Goal: Task Accomplishment & Management: Manage account settings

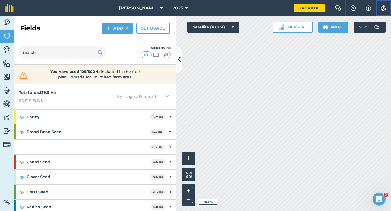
click at [384, 12] on button "Settings" at bounding box center [383, 8] width 15 height 16
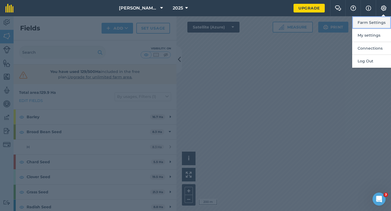
click at [374, 19] on button "Farm Settings" at bounding box center [371, 22] width 39 height 13
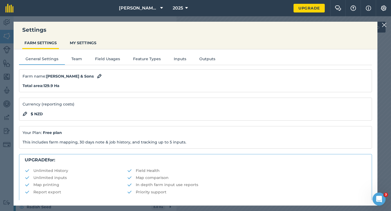
scroll to position [104, 0]
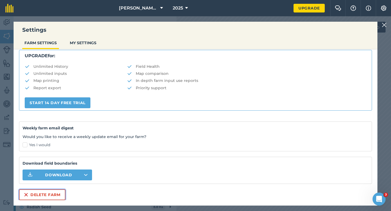
click at [46, 190] on button "Delete farm" at bounding box center [42, 195] width 46 height 11
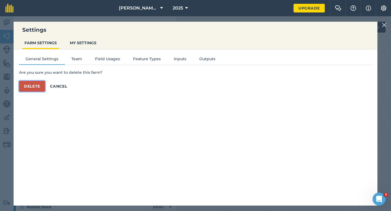
click at [31, 85] on button "Delete" at bounding box center [32, 86] width 26 height 11
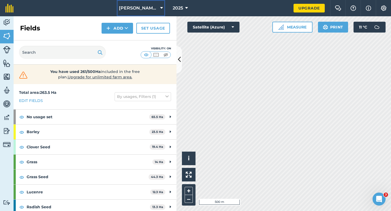
click at [136, 8] on span "[PERSON_NAME] & Sons Farming LTD" at bounding box center [138, 8] width 39 height 7
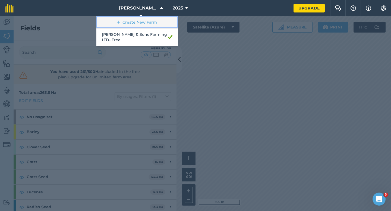
click at [136, 26] on link "Create New Farm" at bounding box center [136, 22] width 81 height 12
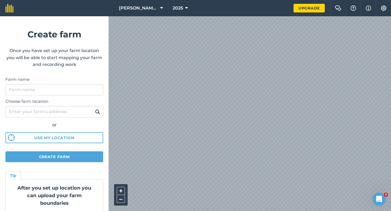
click at [40, 96] on div "Choose farm location or Use my location" at bounding box center [54, 120] width 98 height 48
click at [45, 93] on input "Farm name" at bounding box center [54, 89] width 98 height 11
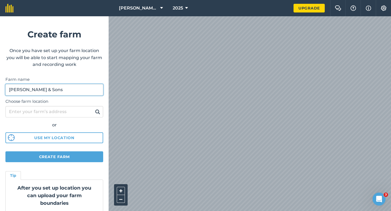
type input "[PERSON_NAME] & Sons"
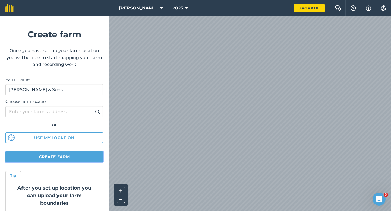
click at [63, 154] on button "Create farm" at bounding box center [54, 156] width 98 height 11
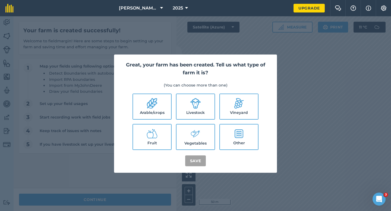
click at [168, 100] on label "Arable/crops" at bounding box center [152, 106] width 38 height 25
checkbox input "true"
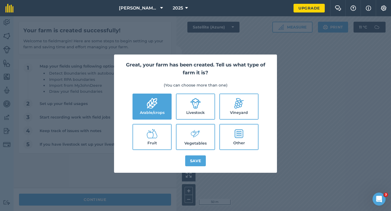
click at [184, 104] on label "Livestock" at bounding box center [195, 106] width 38 height 25
checkbox input "true"
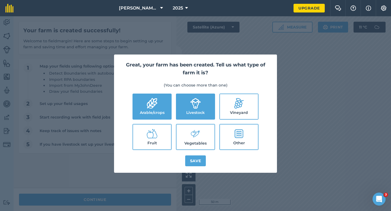
click at [189, 134] on label "Vegetables" at bounding box center [195, 137] width 38 height 25
checkbox input "true"
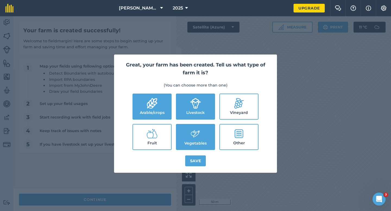
click at [192, 154] on div "Great, your farm has been created. Tell us what type of farm it is? (You can ch…" at bounding box center [195, 114] width 163 height 118
click at [193, 160] on button "Save" at bounding box center [195, 161] width 21 height 11
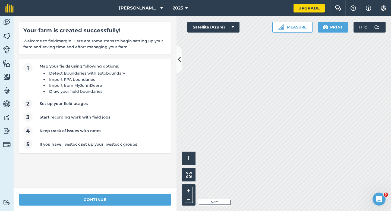
click at [159, 194] on div "continue" at bounding box center [95, 199] width 163 height 23
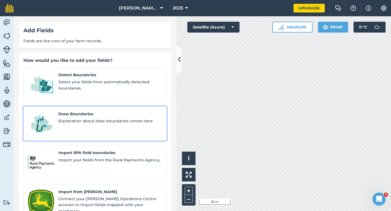
click at [82, 118] on span "Explanation about draw boundaries comes here" at bounding box center [110, 121] width 104 height 6
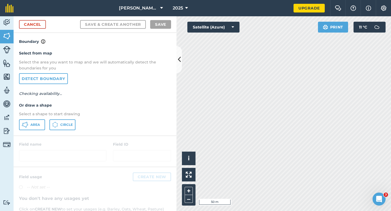
click at [76, 112] on p "Select a shape to start drawing" at bounding box center [95, 114] width 152 height 6
click at [24, 121] on button "Area" at bounding box center [32, 124] width 26 height 11
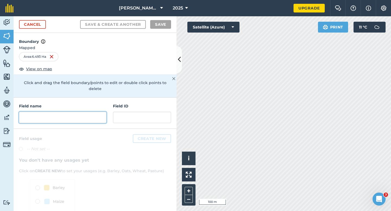
click at [77, 112] on input "text" at bounding box center [62, 117] width 87 height 11
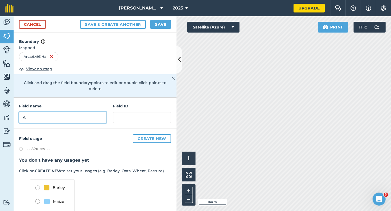
type input "A"
click at [162, 29] on div "Cancel Save & Create Another Save" at bounding box center [95, 24] width 163 height 17
click at [162, 25] on button "Save" at bounding box center [160, 24] width 21 height 9
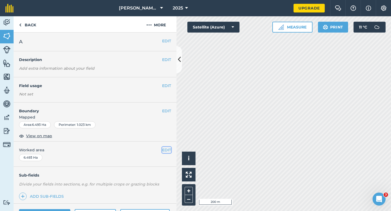
click at [166, 151] on button "EDIT" at bounding box center [166, 150] width 9 height 6
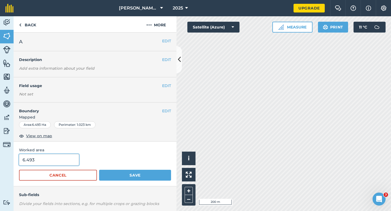
click at [56, 156] on input "6.493" at bounding box center [49, 159] width 60 height 11
click at [56, 159] on input "6.493" at bounding box center [49, 159] width 60 height 11
type input "6.5"
click at [99, 170] on button "Save" at bounding box center [135, 175] width 72 height 11
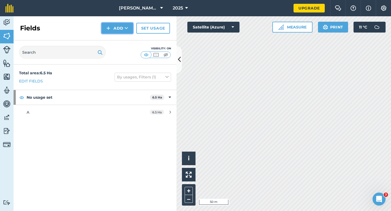
click at [112, 28] on button "Add" at bounding box center [117, 28] width 31 height 11
click at [115, 42] on link "Draw" at bounding box center [117, 40] width 30 height 12
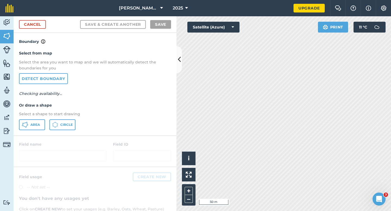
click at [40, 119] on div "Select from map Select the area you want to map and we will automatically detec…" at bounding box center [95, 90] width 163 height 91
click at [24, 127] on icon at bounding box center [25, 125] width 7 height 7
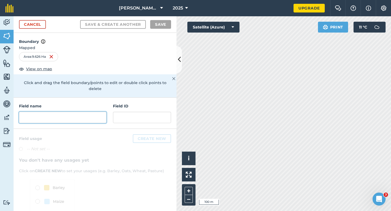
click at [83, 112] on input "text" at bounding box center [62, 117] width 87 height 11
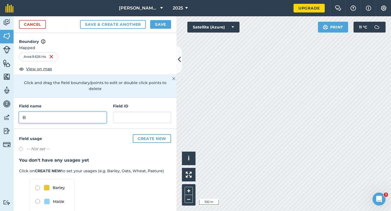
click at [89, 112] on input "B" at bounding box center [62, 117] width 87 height 11
type input "C"
click at [155, 25] on button "Save" at bounding box center [160, 24] width 21 height 9
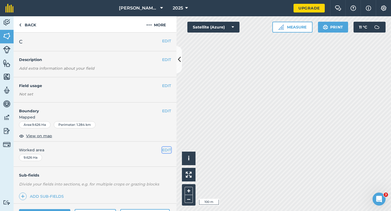
click at [169, 149] on button "EDIT" at bounding box center [166, 150] width 9 height 6
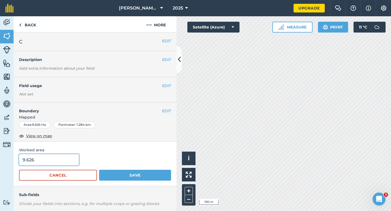
click at [69, 158] on input "9.626" at bounding box center [49, 159] width 60 height 11
type input "9.6"
click at [99, 170] on button "Save" at bounding box center [135, 175] width 72 height 11
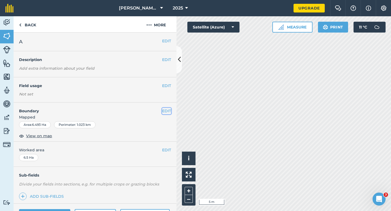
click at [162, 109] on button "EDIT" at bounding box center [166, 111] width 9 height 6
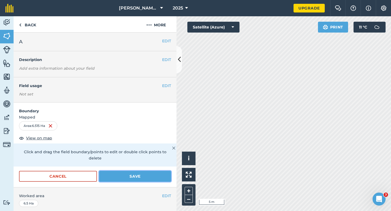
click at [152, 171] on button "Save" at bounding box center [135, 176] width 72 height 11
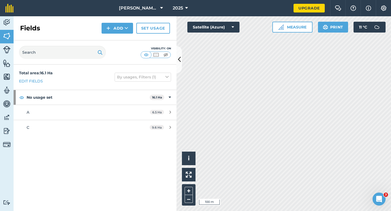
click at [117, 34] on div "Fields Add Set usage" at bounding box center [95, 28] width 163 height 24
click at [117, 33] on button "Add" at bounding box center [117, 28] width 31 height 11
click at [117, 36] on link "Draw" at bounding box center [117, 40] width 30 height 12
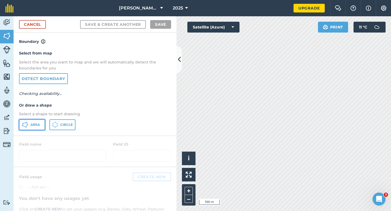
click at [27, 126] on icon at bounding box center [25, 125] width 7 height 7
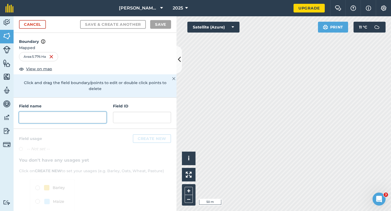
click at [92, 115] on input "text" at bounding box center [62, 117] width 87 height 11
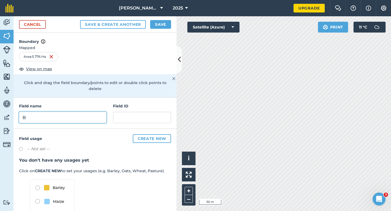
type input "B"
click at [167, 25] on button "Save" at bounding box center [160, 24] width 21 height 9
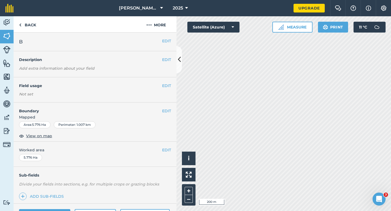
click at [167, 154] on div "EDIT Worked area 5.776 Ha" at bounding box center [95, 154] width 163 height 25
click at [167, 150] on button "EDIT" at bounding box center [166, 150] width 9 height 6
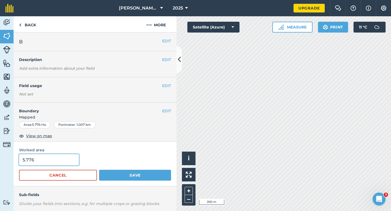
click at [47, 165] on input "5.776" at bounding box center [49, 159] width 60 height 11
type input "5.8"
click at [99, 170] on button "Save" at bounding box center [135, 175] width 72 height 11
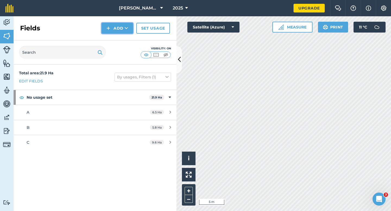
click at [113, 32] on button "Add" at bounding box center [117, 28] width 31 height 11
click at [113, 40] on link "Draw" at bounding box center [117, 40] width 30 height 12
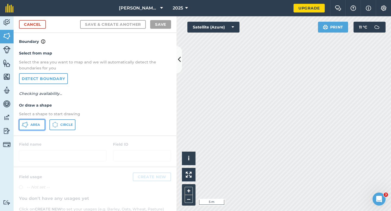
click at [37, 124] on span "Area" at bounding box center [35, 125] width 10 height 4
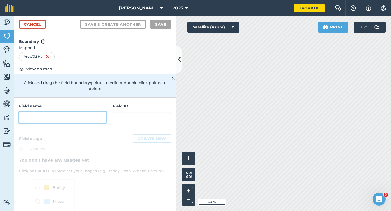
click at [75, 112] on input "text" at bounding box center [62, 117] width 87 height 11
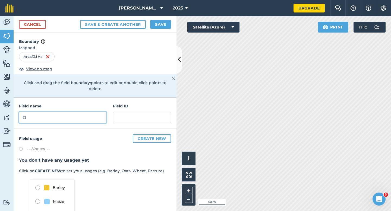
type input "D"
click at [154, 30] on div "Cancel Save & Create Another Save" at bounding box center [95, 24] width 163 height 17
click at [160, 26] on button "Save" at bounding box center [160, 24] width 21 height 9
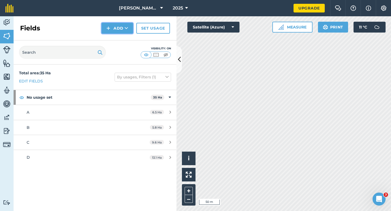
click at [120, 33] on button "Add" at bounding box center [117, 28] width 31 height 11
click at [120, 37] on link "Draw" at bounding box center [117, 40] width 30 height 12
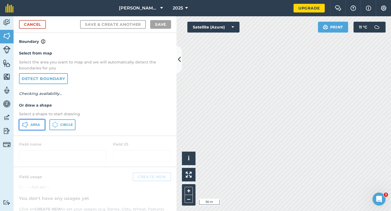
click at [33, 125] on span "Area" at bounding box center [35, 125] width 10 height 4
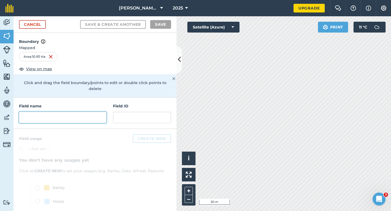
click at [96, 113] on input "text" at bounding box center [62, 117] width 87 height 11
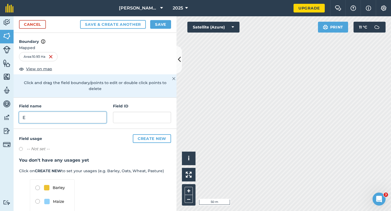
type input "E"
click at [165, 23] on button "Save" at bounding box center [160, 24] width 21 height 9
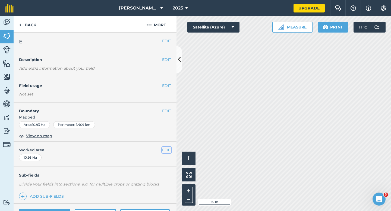
click at [169, 149] on button "EDIT" at bounding box center [166, 150] width 9 height 6
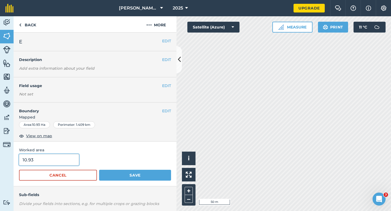
click at [49, 158] on input "10.93" at bounding box center [49, 159] width 60 height 11
type input "11"
click at [99, 170] on button "Save" at bounding box center [135, 175] width 72 height 11
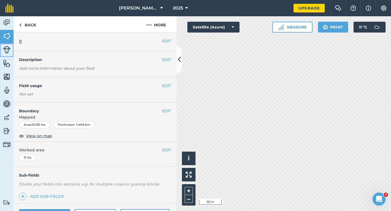
click at [0, 43] on link "Livestock" at bounding box center [7, 50] width 14 height 14
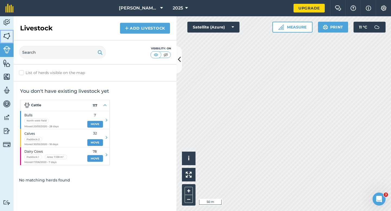
click at [2, 39] on link "Fields" at bounding box center [7, 37] width 14 height 14
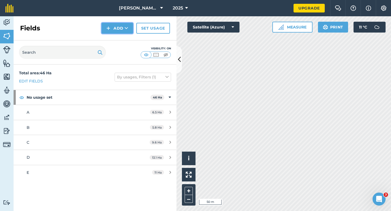
click at [115, 30] on button "Add" at bounding box center [117, 28] width 31 height 11
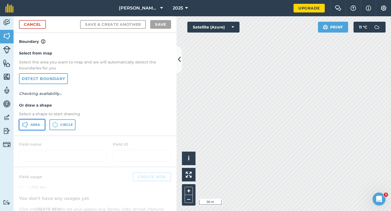
click at [33, 125] on span "Area" at bounding box center [35, 125] width 10 height 4
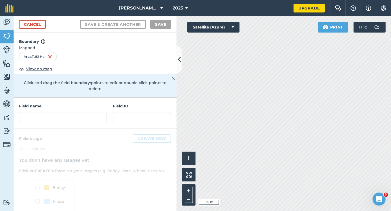
drag, startPoint x: 110, startPoint y: 115, endPoint x: 95, endPoint y: 105, distance: 18.5
click at [95, 105] on div "Field name Field ID" at bounding box center [95, 113] width 163 height 31
click at [99, 112] on input "text" at bounding box center [62, 117] width 87 height 11
click at [99, 113] on input "text" at bounding box center [62, 117] width 87 height 11
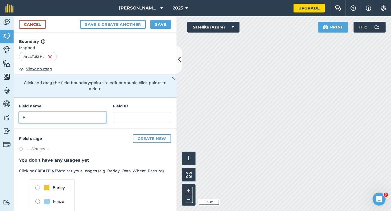
type input "F"
click at [168, 23] on button "Save" at bounding box center [160, 24] width 21 height 9
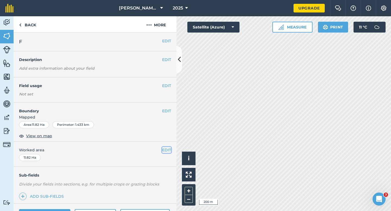
click at [166, 147] on button "EDIT" at bounding box center [166, 150] width 9 height 6
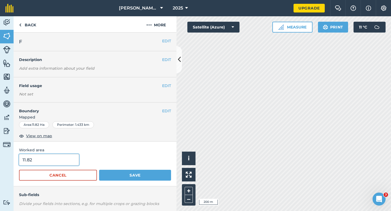
click at [63, 158] on input "11.82" at bounding box center [49, 159] width 60 height 11
type input "12"
click at [99, 170] on button "Save" at bounding box center [135, 175] width 72 height 11
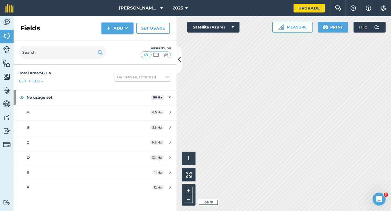
click at [110, 26] on img at bounding box center [108, 28] width 4 height 7
click at [111, 38] on link "Draw" at bounding box center [117, 40] width 30 height 12
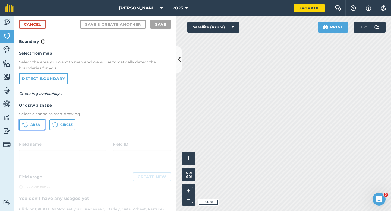
click at [27, 126] on icon at bounding box center [26, 126] width 1 height 2
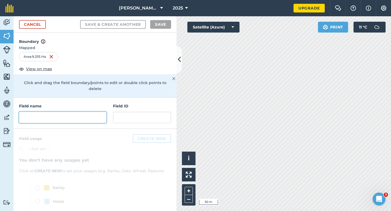
click at [90, 112] on input "text" at bounding box center [62, 117] width 87 height 11
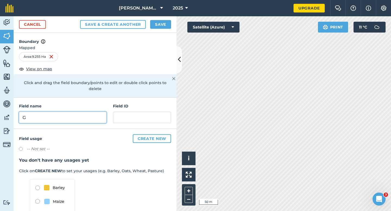
type input "G"
click at [153, 26] on button "Save" at bounding box center [160, 24] width 21 height 9
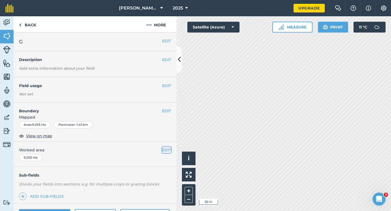
click at [166, 151] on button "EDIT" at bounding box center [166, 150] width 9 height 6
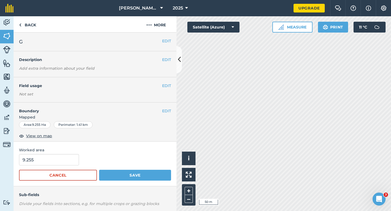
click at [35, 168] on form "9.255 Cancel Save" at bounding box center [95, 167] width 152 height 27
click at [42, 159] on input "9.255" at bounding box center [49, 159] width 60 height 11
type input "9.3"
click at [99, 170] on button "Save" at bounding box center [135, 175] width 72 height 11
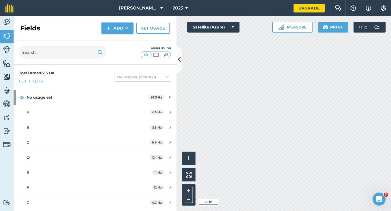
click at [119, 30] on button "Add" at bounding box center [117, 28] width 31 height 11
click at [119, 38] on link "Draw" at bounding box center [117, 40] width 30 height 12
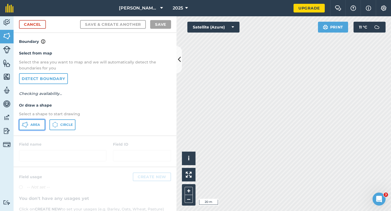
click at [38, 128] on button "Area" at bounding box center [32, 124] width 26 height 11
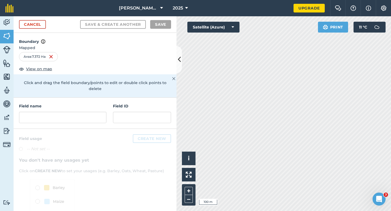
click at [76, 121] on div "Field name Field ID" at bounding box center [95, 113] width 163 height 31
click at [77, 115] on input "text" at bounding box center [62, 117] width 87 height 11
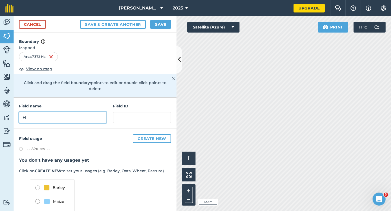
type input "H"
click at [166, 23] on button "Save" at bounding box center [160, 24] width 21 height 9
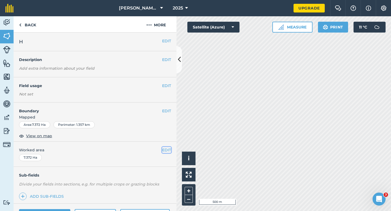
click at [166, 152] on button "EDIT" at bounding box center [166, 150] width 9 height 6
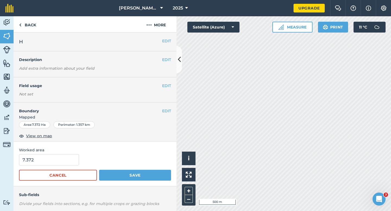
click at [47, 166] on form "7.372 Cancel Save" at bounding box center [95, 167] width 152 height 27
click at [49, 162] on input "7.372" at bounding box center [49, 159] width 60 height 11
type input "7.7"
click at [99, 170] on button "Save" at bounding box center [135, 175] width 72 height 11
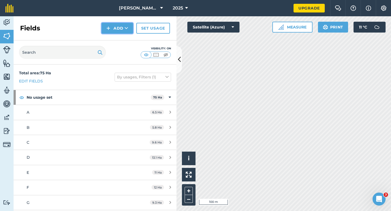
click at [120, 31] on button "Add" at bounding box center [117, 28] width 31 height 11
click at [120, 38] on link "Draw" at bounding box center [117, 40] width 30 height 12
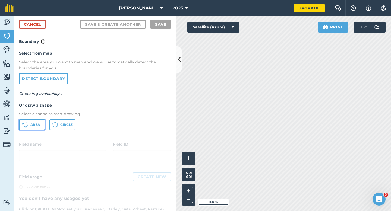
click at [33, 130] on button "Area" at bounding box center [32, 124] width 26 height 11
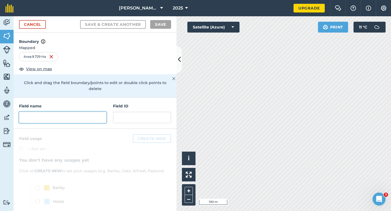
click at [83, 114] on input "text" at bounding box center [62, 117] width 87 height 11
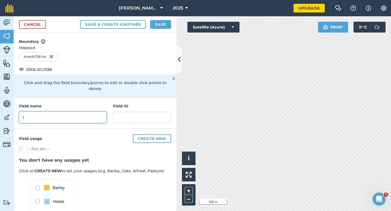
type input "I"
click at [156, 25] on button "Save" at bounding box center [160, 24] width 21 height 9
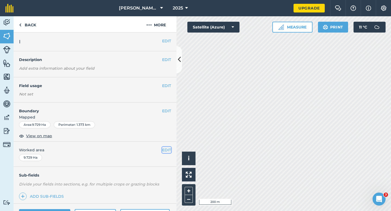
click at [167, 147] on button "EDIT" at bounding box center [166, 150] width 9 height 6
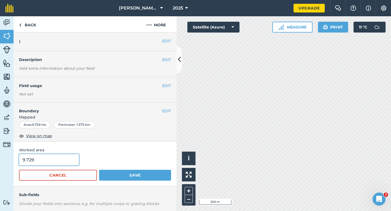
click at [73, 161] on input "9.729" at bounding box center [49, 159] width 60 height 11
type input "9.7"
click at [99, 170] on button "Save" at bounding box center [135, 175] width 72 height 11
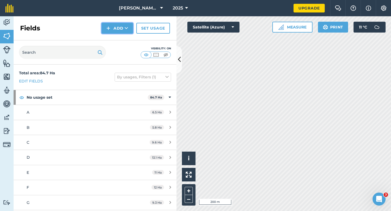
click at [115, 33] on button "Add" at bounding box center [117, 28] width 31 height 11
click at [115, 39] on link "Draw" at bounding box center [117, 40] width 30 height 12
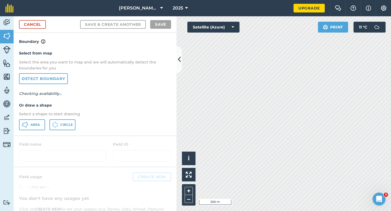
click at [115, 39] on h4 "Boundary" at bounding box center [95, 39] width 163 height 12
click at [27, 119] on button "Area" at bounding box center [32, 124] width 26 height 11
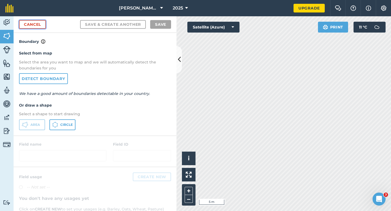
click at [33, 24] on link "Cancel" at bounding box center [32, 24] width 27 height 9
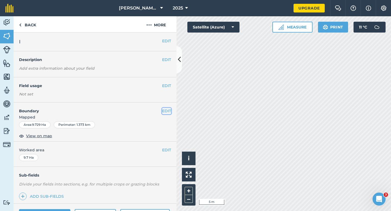
click at [166, 110] on button "EDIT" at bounding box center [166, 111] width 9 height 6
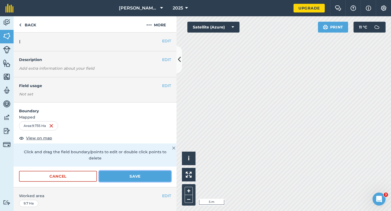
click at [162, 171] on button "Save" at bounding box center [135, 176] width 72 height 11
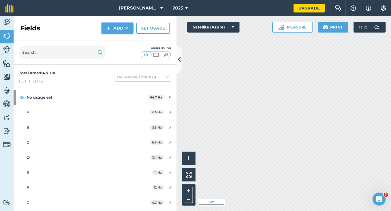
click at [109, 29] on img at bounding box center [108, 28] width 4 height 7
click at [109, 35] on link "Draw" at bounding box center [117, 40] width 30 height 12
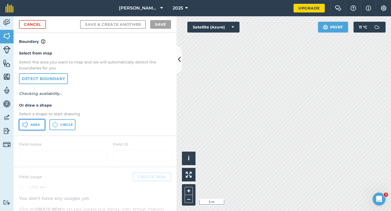
click at [29, 124] on button "Area" at bounding box center [32, 124] width 26 height 11
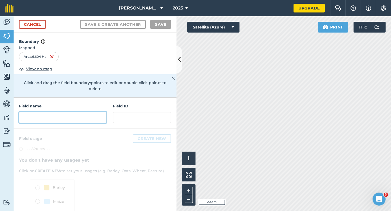
click at [73, 112] on input "text" at bounding box center [62, 117] width 87 height 11
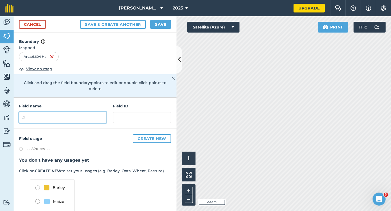
type input "J"
click at [162, 25] on button "Save" at bounding box center [160, 24] width 21 height 9
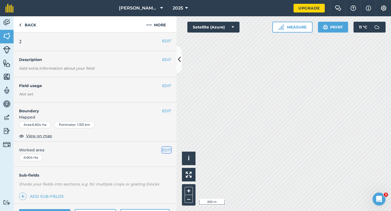
click at [163, 152] on button "EDIT" at bounding box center [166, 150] width 9 height 6
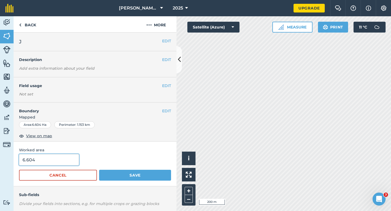
click at [54, 161] on input "6.604" at bounding box center [49, 159] width 60 height 11
type input "6.6"
click at [99, 170] on button "Save" at bounding box center [135, 175] width 72 height 11
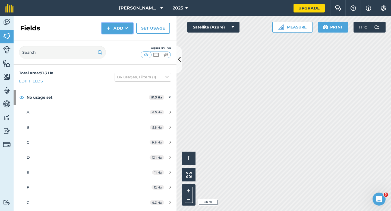
click at [110, 27] on img at bounding box center [108, 28] width 4 height 7
click at [110, 37] on link "Draw" at bounding box center [117, 40] width 30 height 12
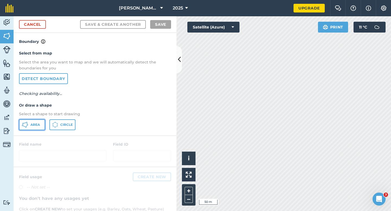
click at [33, 120] on button "Area" at bounding box center [32, 124] width 26 height 11
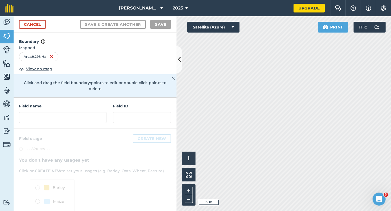
click at [167, 106] on div "Activity Fields Livestock Features Maps Team Vehicles Data Reporting Billing Tu…" at bounding box center [195, 113] width 391 height 195
click at [93, 112] on input "text" at bounding box center [62, 117] width 87 height 11
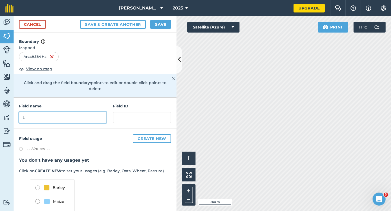
type input "L"
click at [157, 27] on button "Save" at bounding box center [160, 24] width 21 height 9
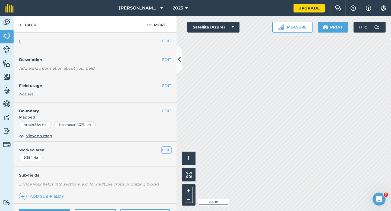
click at [167, 151] on button "EDIT" at bounding box center [166, 150] width 9 height 6
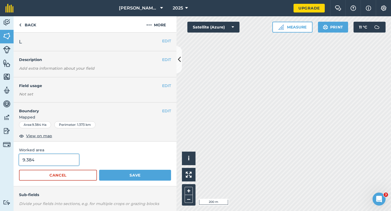
click at [56, 163] on input "9.384" at bounding box center [49, 159] width 60 height 11
type input "9.4"
click at [99, 170] on button "Save" at bounding box center [135, 175] width 72 height 11
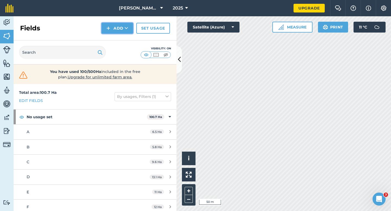
click at [115, 32] on button "Add" at bounding box center [117, 28] width 31 height 11
click at [117, 38] on link "Draw" at bounding box center [117, 40] width 30 height 12
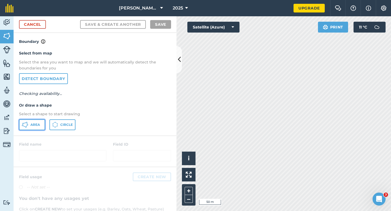
click at [27, 128] on button "Area" at bounding box center [32, 124] width 26 height 11
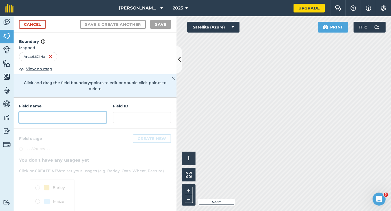
click at [97, 117] on input "text" at bounding box center [62, 117] width 87 height 11
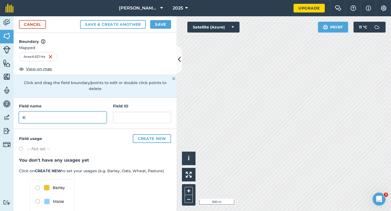
type input "K"
click at [162, 26] on button "Save" at bounding box center [160, 24] width 21 height 9
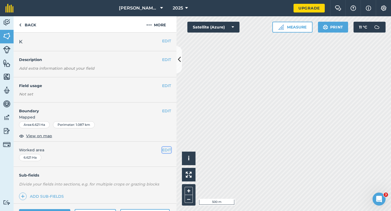
click at [166, 149] on button "EDIT" at bounding box center [166, 150] width 9 height 6
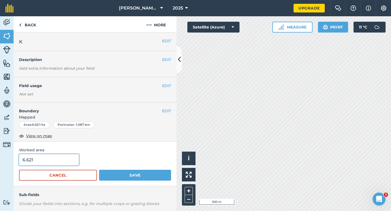
click at [51, 157] on input "6.621" at bounding box center [49, 159] width 60 height 11
type input "6.6"
click at [99, 170] on button "Save" at bounding box center [135, 175] width 72 height 11
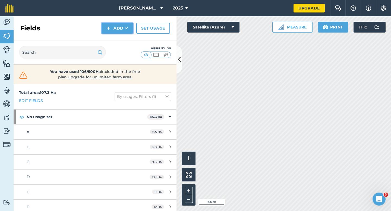
click at [118, 31] on button "Add" at bounding box center [117, 28] width 31 height 11
click at [118, 42] on link "Draw" at bounding box center [117, 40] width 30 height 12
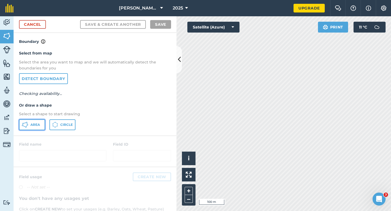
click at [39, 121] on button "Area" at bounding box center [32, 124] width 26 height 11
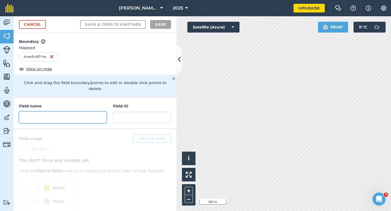
click at [94, 112] on input "text" at bounding box center [62, 117] width 87 height 11
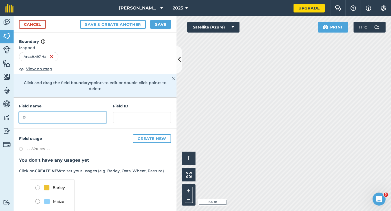
type input "R"
click at [164, 23] on button "Save" at bounding box center [160, 24] width 21 height 9
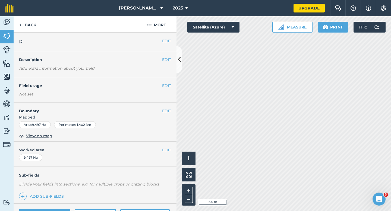
click at [166, 156] on div "EDIT Worked area 9.497 Ha" at bounding box center [95, 154] width 163 height 25
click at [166, 151] on button "EDIT" at bounding box center [166, 150] width 9 height 6
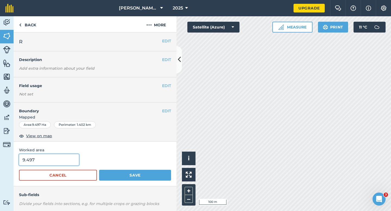
click at [43, 162] on input "9.497" at bounding box center [49, 159] width 60 height 11
type input "9.5"
click at [99, 170] on button "Save" at bounding box center [135, 175] width 72 height 11
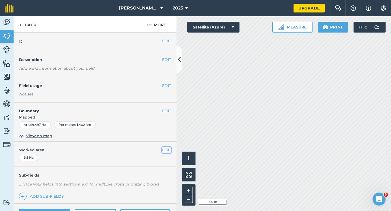
click at [166, 151] on button "EDIT" at bounding box center [166, 150] width 9 height 6
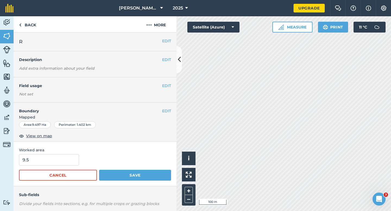
click at [62, 153] on span "Worked area" at bounding box center [95, 150] width 152 height 6
click at [62, 159] on input "9.5" at bounding box center [49, 159] width 60 height 11
type input "10"
click at [99, 170] on button "Save" at bounding box center [135, 175] width 72 height 11
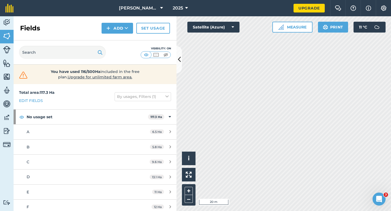
click at [125, 34] on div "Fields Add Set usage" at bounding box center [95, 28] width 163 height 24
click at [124, 30] on button "Add" at bounding box center [117, 28] width 31 height 11
click at [124, 38] on link "Draw" at bounding box center [117, 40] width 30 height 12
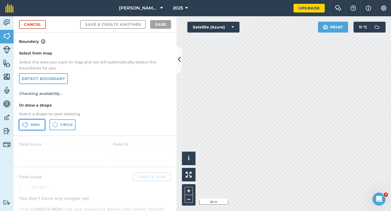
click at [39, 124] on span "Area" at bounding box center [35, 125] width 10 height 4
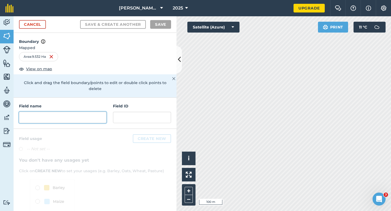
click at [84, 112] on input "text" at bounding box center [62, 117] width 87 height 11
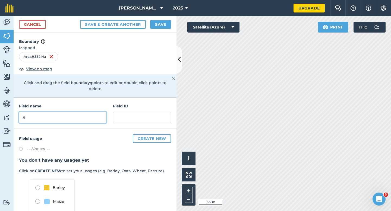
type input "S"
click at [160, 25] on button "Save" at bounding box center [160, 24] width 21 height 9
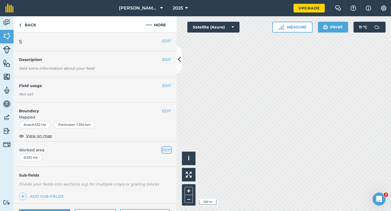
click at [167, 152] on button "EDIT" at bounding box center [166, 150] width 9 height 6
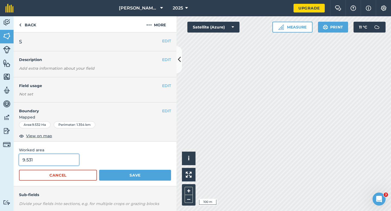
click at [59, 161] on input "9.531" at bounding box center [49, 159] width 60 height 11
type input "10"
click at [99, 170] on button "Save" at bounding box center [135, 175] width 72 height 11
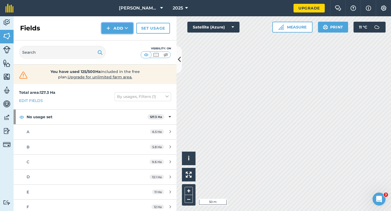
click at [112, 24] on button "Add" at bounding box center [117, 28] width 31 height 11
click at [113, 39] on link "Draw" at bounding box center [117, 40] width 30 height 12
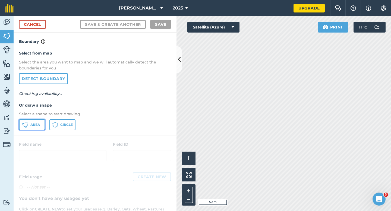
click at [27, 124] on icon at bounding box center [25, 125] width 7 height 7
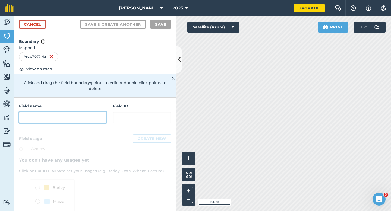
click at [90, 112] on input "text" at bounding box center [62, 117] width 87 height 11
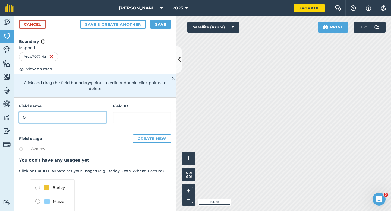
type input "M"
click at [163, 24] on button "Save" at bounding box center [160, 24] width 21 height 9
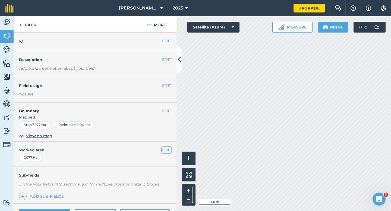
click at [168, 149] on button "EDIT" at bounding box center [166, 150] width 9 height 6
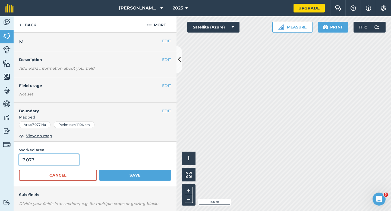
click at [58, 157] on input "7.077" at bounding box center [49, 159] width 60 height 11
type input "7"
click at [99, 170] on button "Save" at bounding box center [135, 175] width 72 height 11
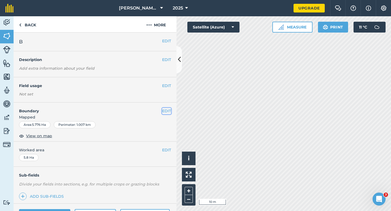
click at [162, 110] on button "EDIT" at bounding box center [166, 111] width 9 height 6
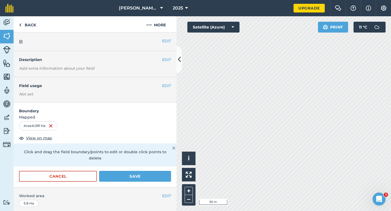
click at [149, 179] on div "Cancel Save" at bounding box center [95, 179] width 163 height 16
click at [150, 171] on button "Save" at bounding box center [135, 176] width 72 height 11
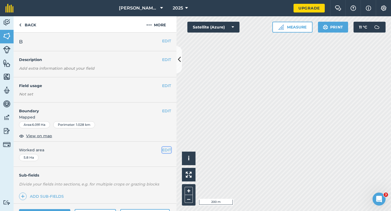
click at [168, 149] on button "EDIT" at bounding box center [166, 150] width 9 height 6
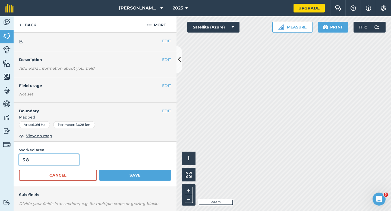
click at [72, 156] on input "5.8" at bounding box center [49, 159] width 60 height 11
type input "6"
click at [99, 170] on button "Save" at bounding box center [135, 175] width 72 height 11
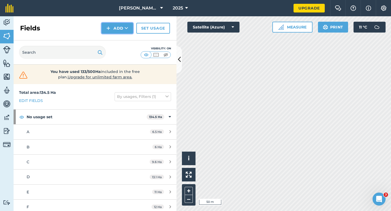
click at [122, 27] on button "Add" at bounding box center [117, 28] width 31 height 11
click at [123, 40] on link "Draw" at bounding box center [117, 40] width 30 height 12
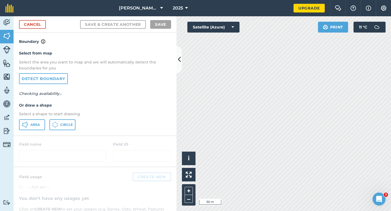
click at [37, 117] on div "Select from map Select the area you want to map and we will automatically detec…" at bounding box center [95, 90] width 163 height 91
click at [37, 119] on button "Area" at bounding box center [32, 124] width 26 height 11
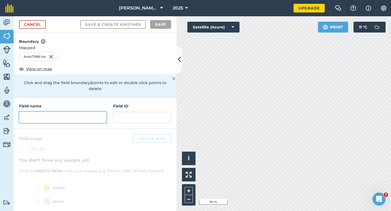
click at [71, 112] on input "text" at bounding box center [62, 117] width 87 height 11
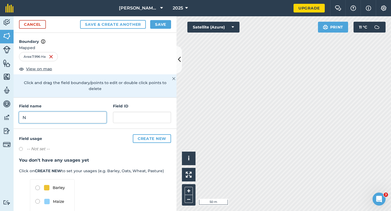
type input "N"
click at [156, 22] on button "Save" at bounding box center [160, 24] width 21 height 9
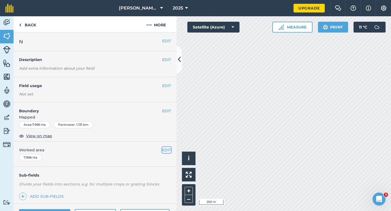
click at [164, 152] on button "EDIT" at bounding box center [166, 150] width 9 height 6
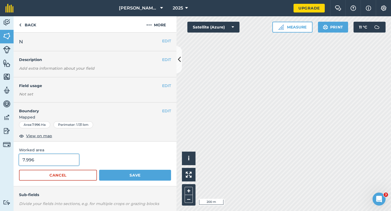
click at [60, 159] on input "7.996" at bounding box center [49, 159] width 60 height 11
type input "8"
click at [99, 170] on button "Save" at bounding box center [135, 175] width 72 height 11
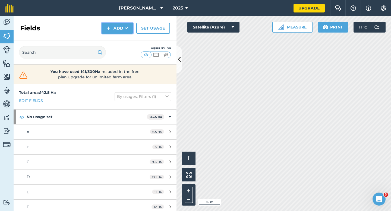
click at [118, 28] on button "Add" at bounding box center [117, 28] width 31 height 11
click at [118, 43] on link "Draw" at bounding box center [117, 40] width 30 height 12
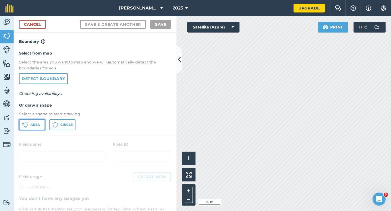
click at [43, 123] on button "Area" at bounding box center [32, 124] width 26 height 11
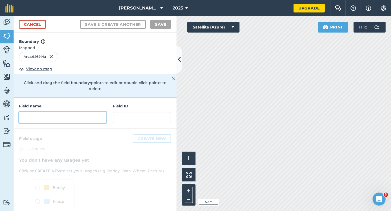
click at [83, 114] on input "text" at bounding box center [62, 117] width 87 height 11
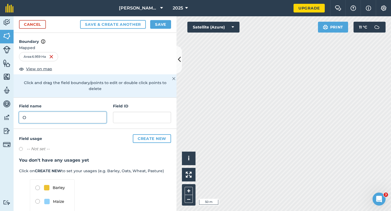
type input "O"
click at [164, 21] on button "Save" at bounding box center [160, 24] width 21 height 9
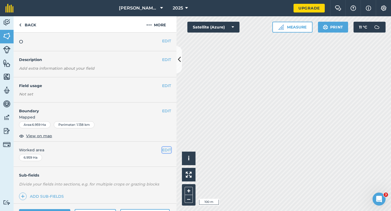
click at [168, 151] on button "EDIT" at bounding box center [166, 150] width 9 height 6
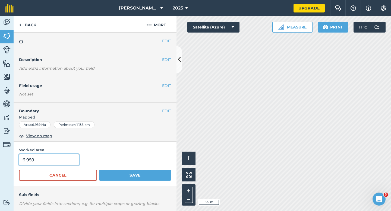
click at [67, 161] on input "6.959" at bounding box center [49, 159] width 60 height 11
type input "7"
click at [99, 170] on button "Save" at bounding box center [135, 175] width 72 height 11
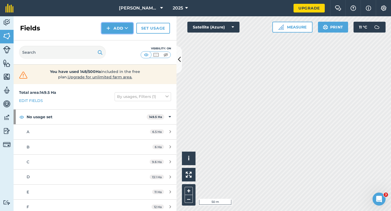
click at [120, 28] on button "Add" at bounding box center [117, 28] width 31 height 11
click at [120, 42] on link "Draw" at bounding box center [117, 40] width 30 height 12
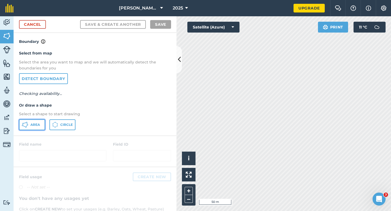
click at [32, 130] on button "Area" at bounding box center [32, 124] width 26 height 11
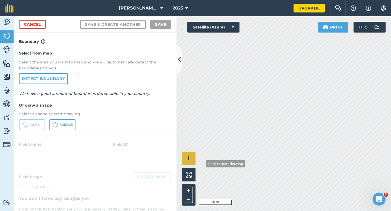
click at [192, 162] on div "Click to start drawing i © 2025 TomTom, Microsoft 50 m + –" at bounding box center [283, 113] width 214 height 195
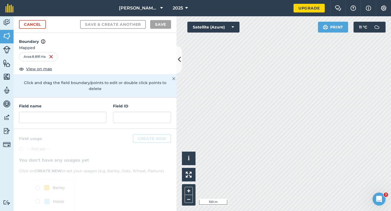
click at [93, 103] on h4 "Field name" at bounding box center [62, 106] width 87 height 6
click at [93, 114] on input "text" at bounding box center [62, 117] width 87 height 11
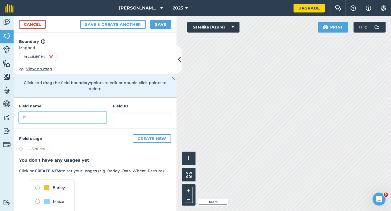
type input "P"
click at [159, 25] on button "Save" at bounding box center [160, 24] width 21 height 9
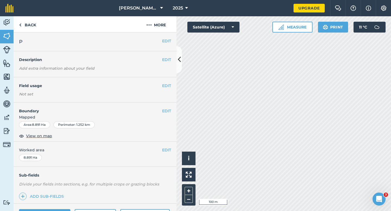
click at [166, 145] on div "EDIT Worked area 8.891 Ha" at bounding box center [95, 154] width 163 height 25
click at [164, 149] on button "EDIT" at bounding box center [166, 150] width 9 height 6
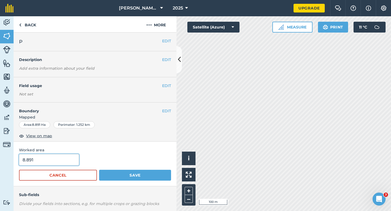
click at [59, 157] on input "8.891" at bounding box center [49, 159] width 60 height 11
type input "9"
click at [99, 170] on button "Save" at bounding box center [135, 175] width 72 height 11
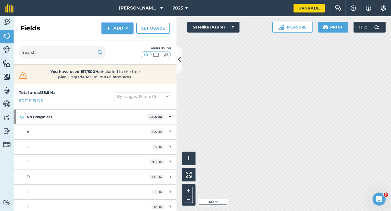
click at [118, 29] on button "Add" at bounding box center [117, 28] width 31 height 11
click at [118, 40] on link "Draw" at bounding box center [117, 40] width 30 height 12
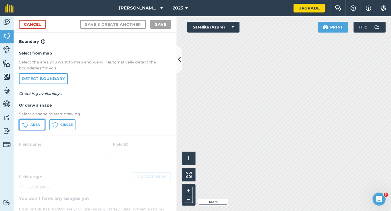
click at [39, 123] on span "Area" at bounding box center [35, 125] width 10 height 4
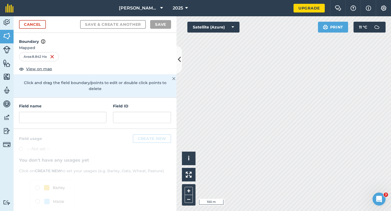
click at [109, 117] on div "Field name Field ID" at bounding box center [95, 113] width 163 height 31
click at [102, 112] on input "text" at bounding box center [62, 117] width 87 height 11
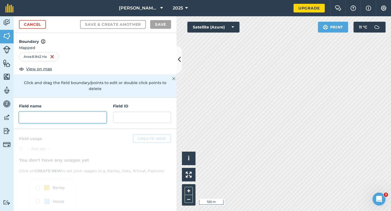
click at [102, 112] on input "text" at bounding box center [62, 117] width 87 height 11
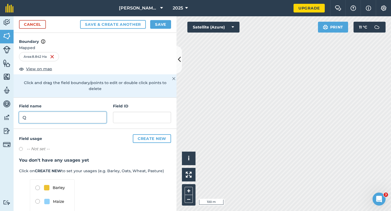
type input "Q"
click at [162, 30] on div "Cancel Save & Create Another Save" at bounding box center [95, 24] width 163 height 17
click at [162, 23] on button "Save" at bounding box center [160, 24] width 21 height 9
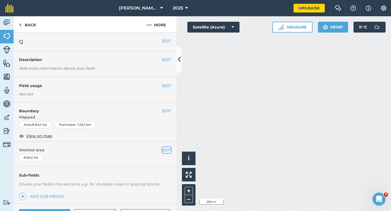
click at [169, 152] on button "EDIT" at bounding box center [166, 150] width 9 height 6
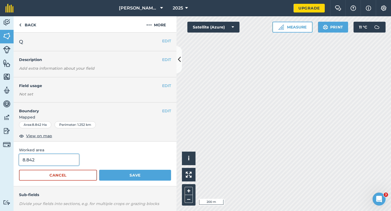
click at [60, 155] on input "8.842" at bounding box center [49, 159] width 60 height 11
type input "9"
click at [99, 170] on button "Save" at bounding box center [135, 175] width 72 height 11
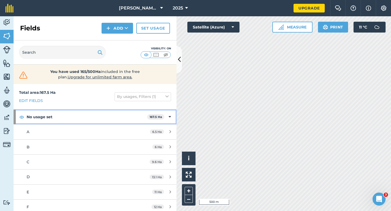
click at [163, 118] on span "167.5 Ha" at bounding box center [155, 117] width 17 height 6
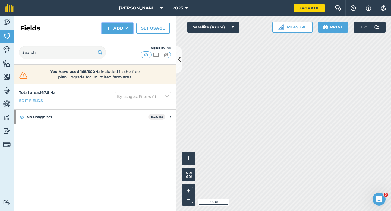
click at [119, 29] on button "Add" at bounding box center [117, 28] width 31 height 11
click at [119, 34] on link "Draw" at bounding box center [117, 40] width 30 height 12
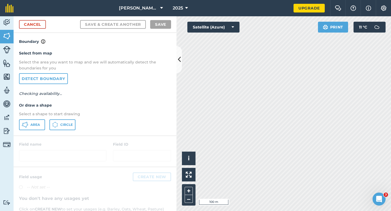
click at [39, 119] on div "Select from map Select the area you want to map and we will automatically detec…" at bounding box center [95, 90] width 163 height 91
click at [36, 125] on span "Area" at bounding box center [35, 125] width 10 height 4
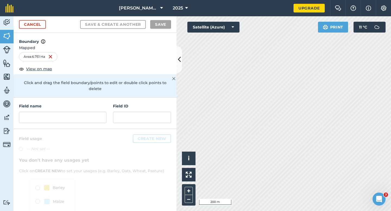
click at [83, 105] on div "Field name" at bounding box center [62, 113] width 87 height 20
click at [83, 112] on input "text" at bounding box center [62, 117] width 87 height 11
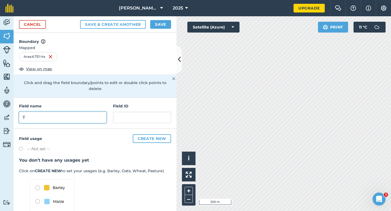
type input "T"
click at [155, 31] on div "Cancel Save & Create Another Save" at bounding box center [95, 24] width 163 height 17
click at [155, 21] on button "Save" at bounding box center [160, 24] width 21 height 9
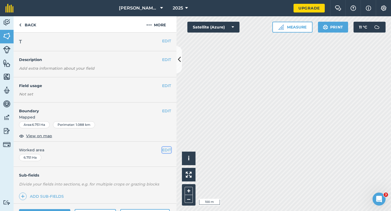
click at [169, 152] on button "EDIT" at bounding box center [166, 150] width 9 height 6
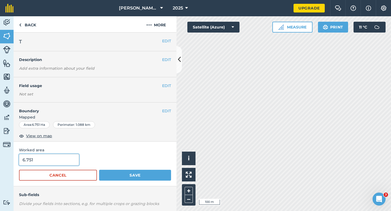
click at [43, 165] on input "6.751" at bounding box center [49, 159] width 60 height 11
type input "6.8"
click at [99, 170] on button "Save" at bounding box center [135, 175] width 72 height 11
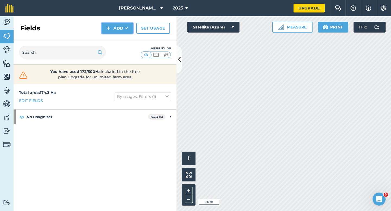
click at [112, 29] on button "Add" at bounding box center [117, 28] width 31 height 11
click at [114, 39] on link "Draw" at bounding box center [117, 40] width 30 height 12
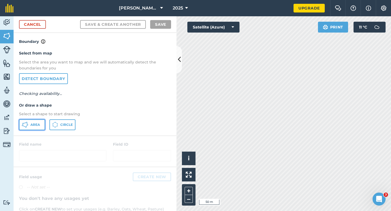
click at [41, 122] on button "Area" at bounding box center [32, 124] width 26 height 11
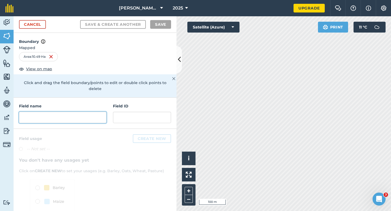
click at [85, 116] on input "text" at bounding box center [62, 117] width 87 height 11
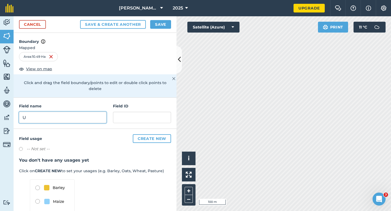
type input "U"
click at [159, 28] on button "Save" at bounding box center [160, 24] width 21 height 9
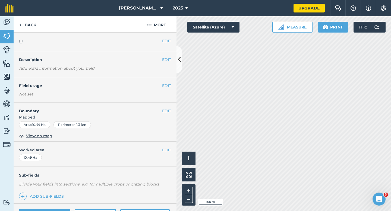
click at [161, 151] on span "Worked area" at bounding box center [95, 150] width 152 height 6
click at [168, 148] on button "EDIT" at bounding box center [166, 150] width 9 height 6
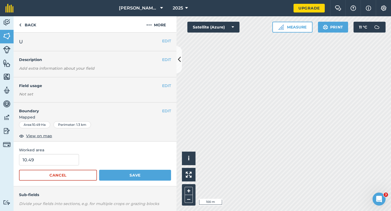
click at [79, 158] on div "10.49" at bounding box center [95, 159] width 152 height 11
click at [68, 159] on input "10.49" at bounding box center [49, 159] width 60 height 11
type input "10.5"
click at [99, 170] on button "Save" at bounding box center [135, 175] width 72 height 11
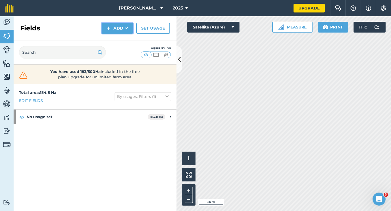
click at [107, 30] on img at bounding box center [108, 28] width 4 height 7
click at [108, 37] on link "Draw" at bounding box center [117, 40] width 30 height 12
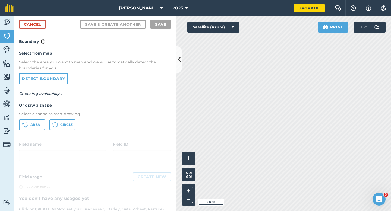
click at [41, 118] on div "Select from map Select the area you want to map and we will automatically detec…" at bounding box center [95, 90] width 163 height 91
click at [32, 125] on span "Area" at bounding box center [35, 125] width 10 height 4
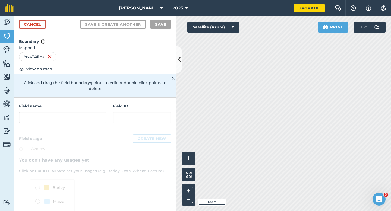
click at [74, 118] on div "Field name Field ID" at bounding box center [95, 113] width 163 height 31
click at [74, 112] on input "text" at bounding box center [62, 117] width 87 height 11
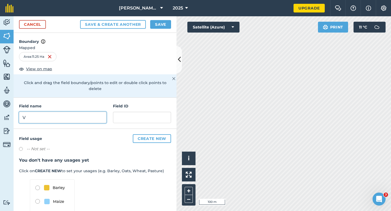
type input "V"
click at [169, 23] on button "Save" at bounding box center [160, 24] width 21 height 9
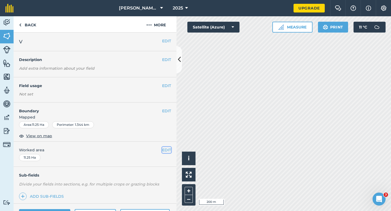
click at [170, 150] on button "EDIT" at bounding box center [166, 150] width 9 height 6
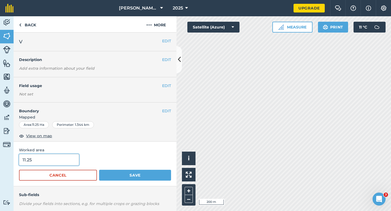
click at [71, 156] on input "11.25" at bounding box center [49, 159] width 60 height 11
click at [71, 159] on input "11.25" at bounding box center [49, 159] width 60 height 11
type input "11.3"
click at [99, 170] on button "Save" at bounding box center [135, 175] width 72 height 11
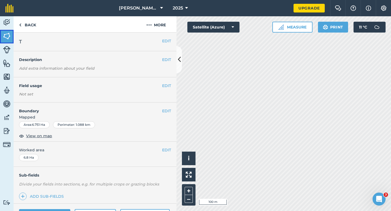
click at [7, 33] on img at bounding box center [7, 36] width 8 height 8
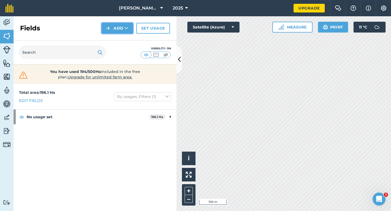
click at [119, 31] on button "Add" at bounding box center [117, 28] width 31 height 11
click at [119, 36] on link "Draw" at bounding box center [117, 40] width 30 height 12
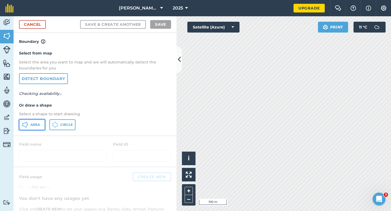
click at [36, 122] on button "Area" at bounding box center [32, 124] width 26 height 11
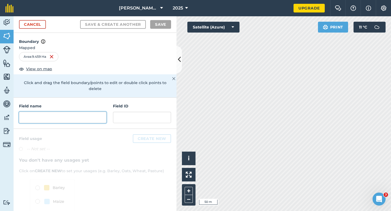
click at [74, 116] on input "text" at bounding box center [62, 117] width 87 height 11
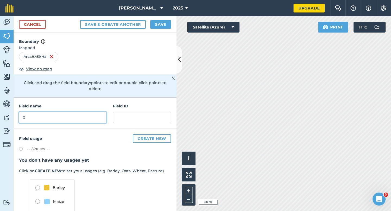
type input "X"
click at [163, 23] on button "Save" at bounding box center [160, 24] width 21 height 9
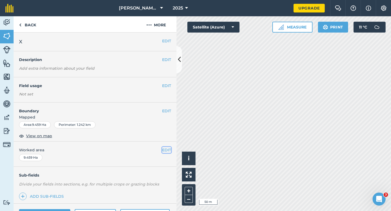
click at [166, 151] on button "EDIT" at bounding box center [166, 150] width 9 height 6
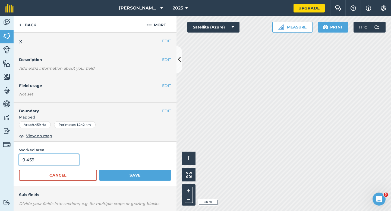
click at [57, 164] on input "9.459" at bounding box center [49, 159] width 60 height 11
type input "9.5"
click at [99, 170] on button "Save" at bounding box center [135, 175] width 72 height 11
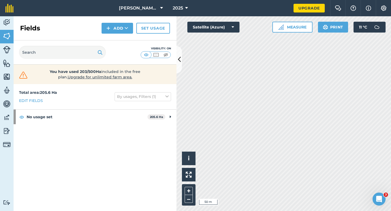
click at [101, 23] on div "Fields Add Set usage" at bounding box center [95, 28] width 163 height 24
click at [112, 31] on button "Add" at bounding box center [117, 28] width 31 height 11
click at [112, 40] on link "Draw" at bounding box center [117, 40] width 30 height 12
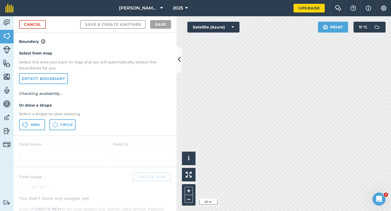
click at [29, 118] on div "Select from map Select the area you want to map and we will automatically detec…" at bounding box center [95, 90] width 163 height 91
click at [29, 120] on button "Area" at bounding box center [32, 124] width 26 height 11
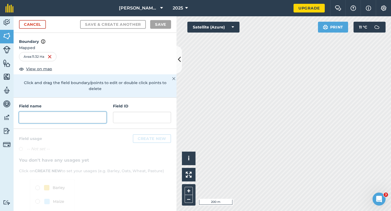
click at [86, 114] on input "text" at bounding box center [62, 117] width 87 height 11
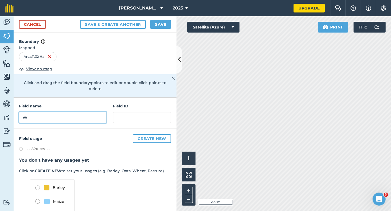
type input "W"
click at [173, 18] on div "Cancel Save & Create Another Save" at bounding box center [95, 24] width 163 height 17
click at [169, 21] on button "Save" at bounding box center [160, 24] width 21 height 9
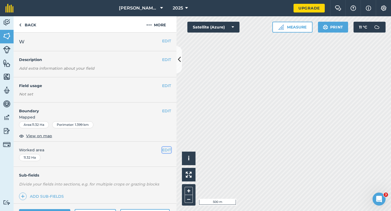
click at [165, 149] on button "EDIT" at bounding box center [166, 150] width 9 height 6
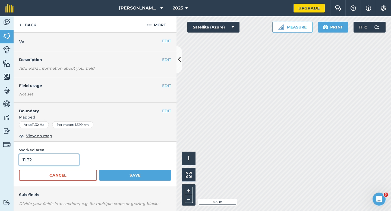
click at [66, 161] on input "11.32" at bounding box center [49, 159] width 60 height 11
type input "11.3"
click at [99, 170] on button "Save" at bounding box center [135, 175] width 72 height 11
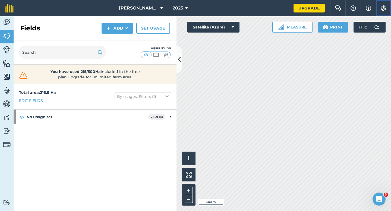
click at [388, 12] on button "Settings" at bounding box center [383, 8] width 15 height 16
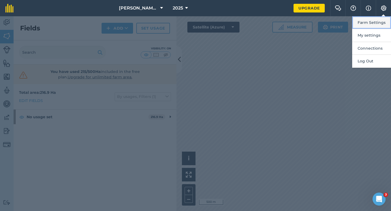
click at [385, 20] on button "Farm Settings" at bounding box center [371, 22] width 39 height 13
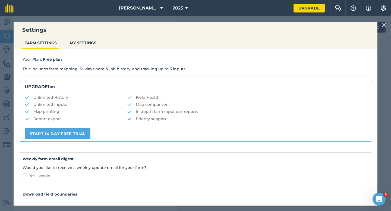
scroll to position [104, 0]
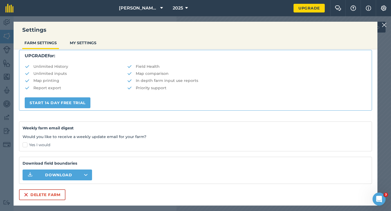
click at [37, 187] on div "Farm name : [PERSON_NAME] & Sons Total area : 216.9 Ha Currency (reporting cost…" at bounding box center [195, 82] width 353 height 235
click at [37, 190] on button "Delete farm" at bounding box center [42, 195] width 46 height 11
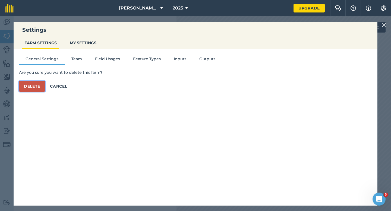
click at [38, 87] on button "Delete" at bounding box center [32, 86] width 26 height 11
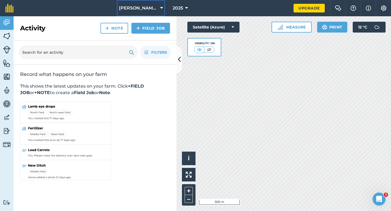
click at [119, 7] on span "[PERSON_NAME] & Sons Farming LTD" at bounding box center [138, 8] width 39 height 7
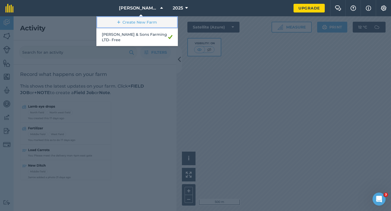
click at [121, 18] on link "Create New Farm" at bounding box center [136, 22] width 81 height 12
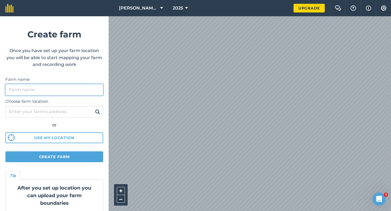
click at [77, 86] on input "Farm name" at bounding box center [54, 89] width 98 height 11
click at [78, 89] on input "Farm name" at bounding box center [54, 89] width 98 height 11
type input "[PERSON_NAME] & Sons"
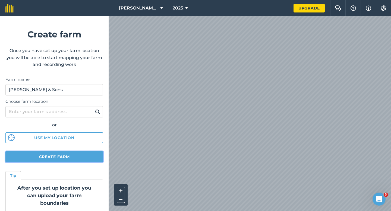
click at [75, 158] on button "Create farm" at bounding box center [54, 156] width 98 height 11
click at [56, 153] on button "Create farm" at bounding box center [54, 156] width 98 height 11
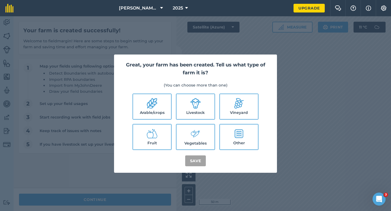
click at [142, 82] on div "Great, your farm has been created. Tell us what type of farm it is? (You can ch…" at bounding box center [195, 114] width 163 height 118
click at [150, 94] on li "Arable/crops" at bounding box center [151, 107] width 39 height 26
click at [167, 102] on label "Arable/crops" at bounding box center [152, 106] width 38 height 25
checkbox input "true"
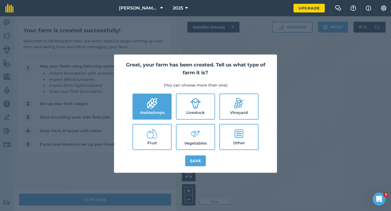
click at [200, 102] on icon at bounding box center [195, 103] width 11 height 11
checkbox input "true"
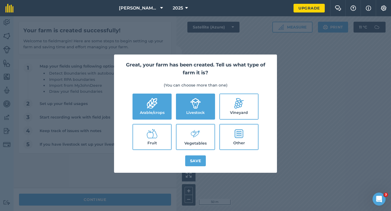
click at [202, 119] on li "Livestock" at bounding box center [195, 107] width 39 height 26
click at [202, 124] on ul "Arable/crops Livestock Vineyard Fruit Vegetables Other" at bounding box center [196, 122] width 150 height 56
click at [202, 143] on label "Vegetables" at bounding box center [195, 137] width 38 height 25
checkbox input "true"
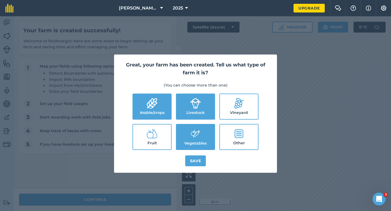
click at [202, 153] on div "Great, your farm has been created. Tell us what type of farm it is? (You can ch…" at bounding box center [195, 114] width 163 height 118
click at [202, 155] on div "Great, your farm has been created. Tell us what type of farm it is? (You can ch…" at bounding box center [195, 114] width 163 height 118
click at [202, 160] on button "Save" at bounding box center [195, 161] width 21 height 11
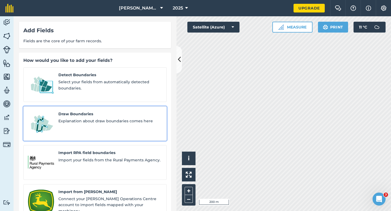
click at [78, 118] on span "Explanation about draw boundaries comes here" at bounding box center [110, 121] width 104 height 6
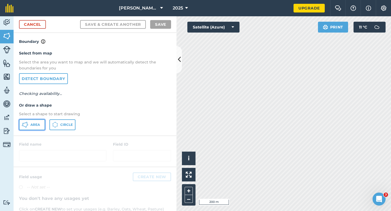
click at [33, 125] on span "Area" at bounding box center [35, 125] width 10 height 4
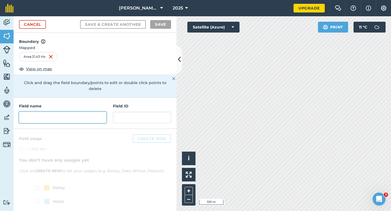
click at [89, 112] on input "text" at bounding box center [62, 117] width 87 height 11
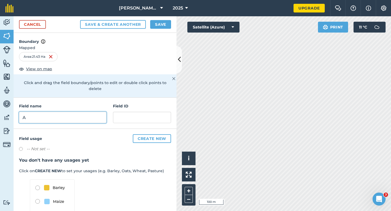
type input "A"
click at [161, 28] on button "Save" at bounding box center [160, 24] width 21 height 9
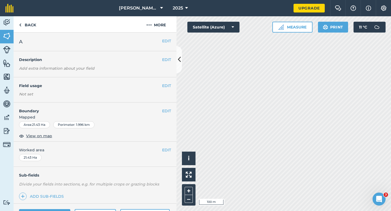
click at [170, 156] on div "EDIT Worked area 21.43 Ha" at bounding box center [95, 154] width 163 height 25
click at [170, 151] on button "EDIT" at bounding box center [166, 150] width 9 height 6
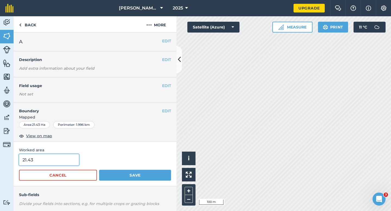
click at [72, 162] on input "21.43" at bounding box center [49, 159] width 60 height 11
type input "21.4"
click at [99, 170] on button "Save" at bounding box center [135, 175] width 72 height 11
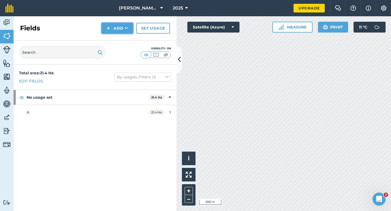
click at [120, 25] on button "Add" at bounding box center [117, 28] width 31 height 11
click at [120, 39] on link "Draw" at bounding box center [117, 40] width 30 height 12
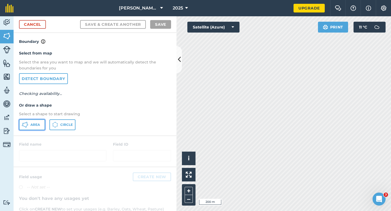
click at [33, 120] on button "Area" at bounding box center [32, 124] width 26 height 11
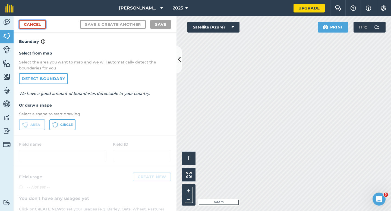
click at [41, 26] on link "Cancel" at bounding box center [32, 24] width 27 height 9
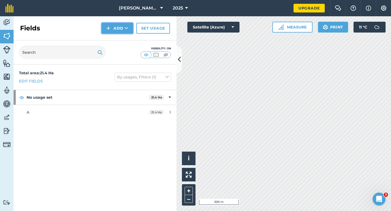
click at [119, 27] on button "Add" at bounding box center [117, 28] width 31 height 11
click at [119, 41] on link "Draw" at bounding box center [117, 40] width 30 height 12
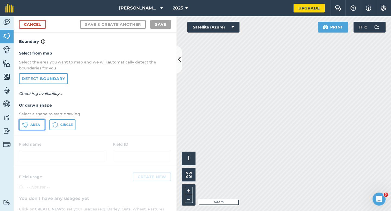
click at [45, 125] on button "Area" at bounding box center [32, 124] width 26 height 11
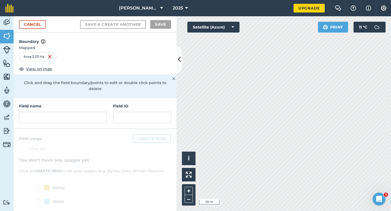
click at [228, 0] on html "[PERSON_NAME] & Sons 2025 Upgrade Farm Chat Help Info Settings Map printing is …" at bounding box center [195, 105] width 391 height 211
click at [102, 113] on input "text" at bounding box center [62, 117] width 87 height 11
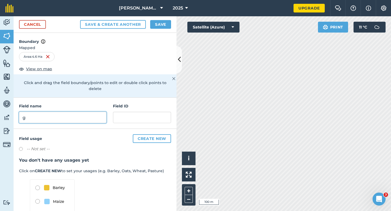
type input "g"
click at [160, 27] on button "Save" at bounding box center [160, 24] width 21 height 9
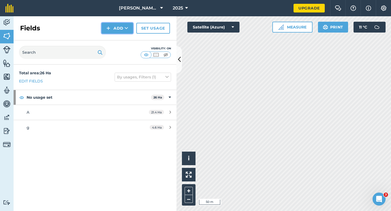
click at [112, 28] on button "Add" at bounding box center [117, 28] width 31 height 11
click at [117, 38] on link "Draw" at bounding box center [117, 40] width 30 height 12
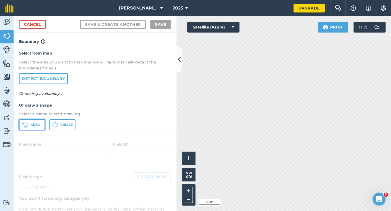
click at [40, 126] on span "Area" at bounding box center [35, 125] width 10 height 4
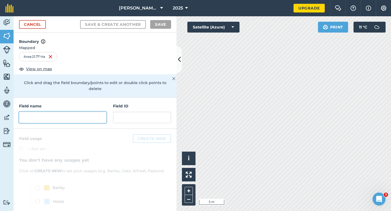
click at [99, 112] on input "text" at bounding box center [62, 117] width 87 height 11
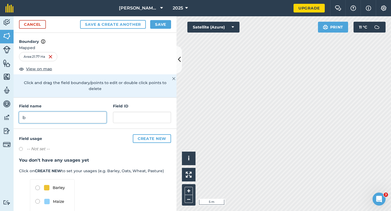
click at [99, 112] on input "b" at bounding box center [62, 117] width 87 height 11
type input "B"
click at [163, 24] on button "Save" at bounding box center [160, 24] width 21 height 9
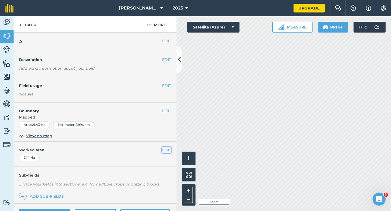
click at [166, 150] on button "EDIT" at bounding box center [166, 150] width 9 height 6
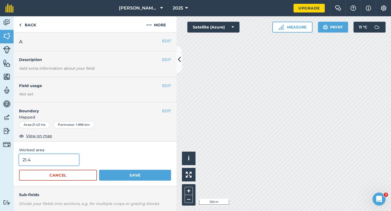
click at [48, 159] on input "21.4" at bounding box center [49, 159] width 60 height 11
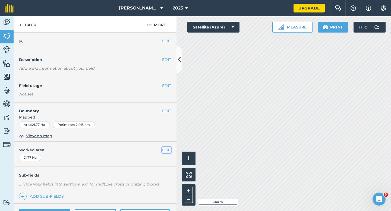
click at [168, 149] on button "EDIT" at bounding box center [166, 150] width 9 height 6
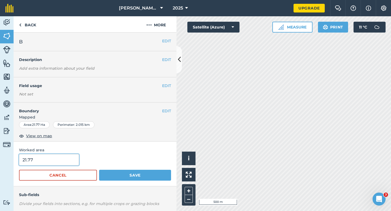
click at [75, 164] on input "21.77" at bounding box center [49, 159] width 60 height 11
type input "21.8"
click at [99, 170] on button "Save" at bounding box center [135, 175] width 72 height 11
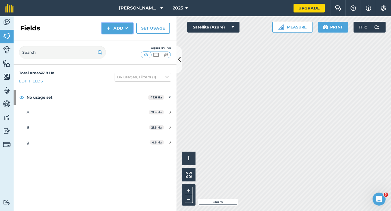
click at [113, 30] on button "Add" at bounding box center [117, 28] width 31 height 11
click at [113, 39] on link "Draw" at bounding box center [117, 40] width 30 height 12
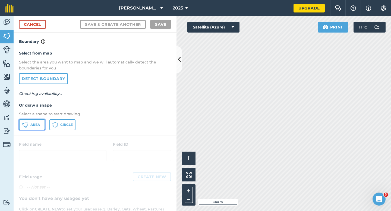
click at [40, 120] on button "Area" at bounding box center [32, 124] width 26 height 11
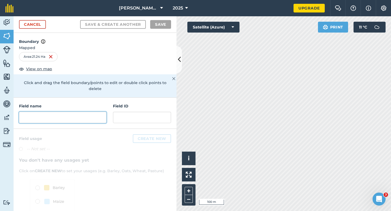
click at [67, 115] on input "text" at bounding box center [62, 117] width 87 height 11
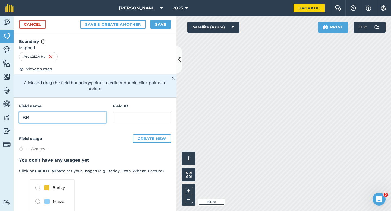
click at [67, 112] on input "BB" at bounding box center [62, 117] width 87 height 11
click at [66, 112] on input "BB" at bounding box center [62, 117] width 87 height 11
type input "D"
click at [166, 26] on button "Save" at bounding box center [160, 24] width 21 height 9
